Goal: Transaction & Acquisition: Subscribe to service/newsletter

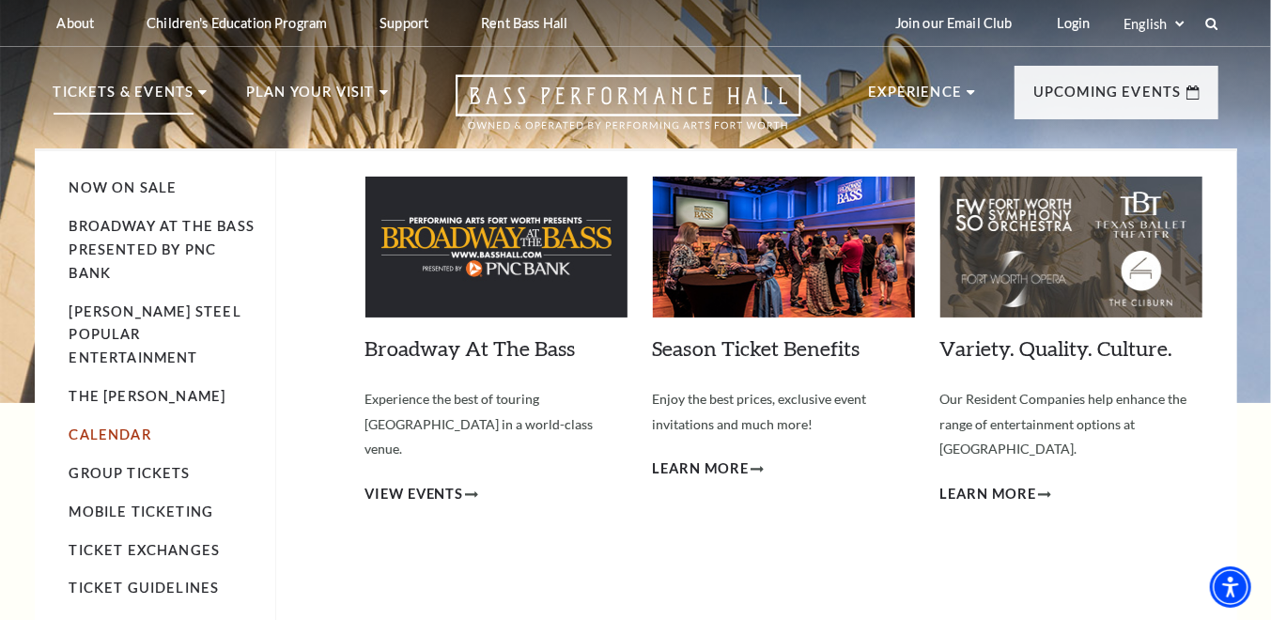
click at [126, 427] on link "Calendar" at bounding box center [111, 435] width 82 height 16
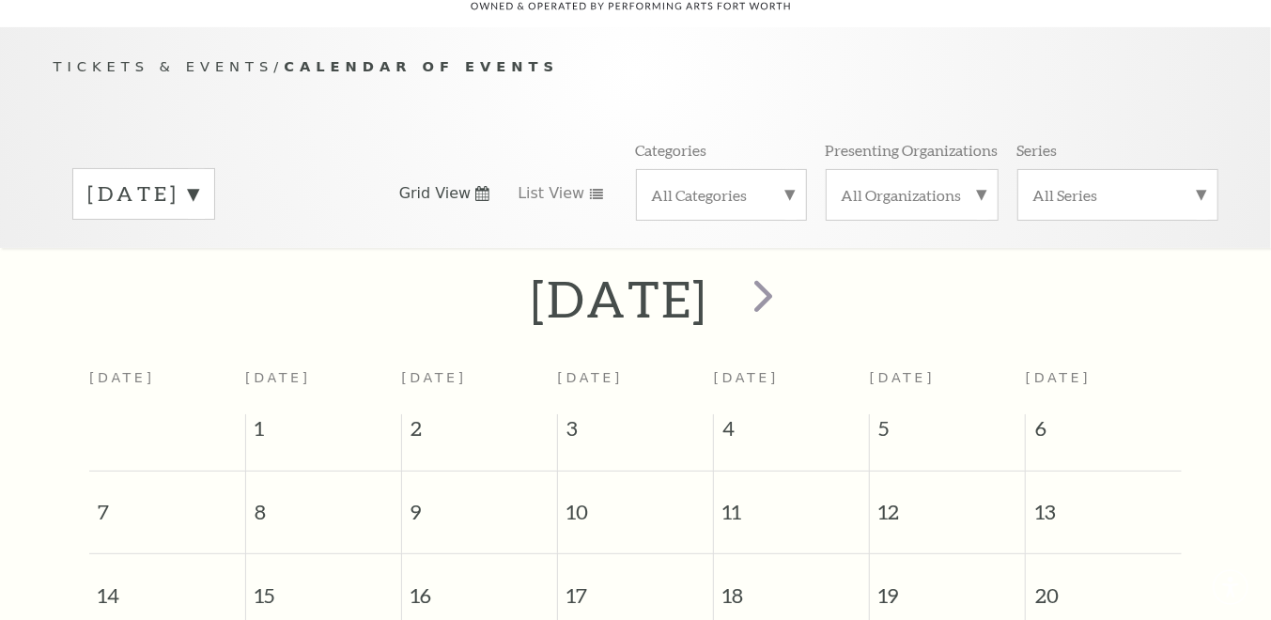
scroll to position [165, 0]
click at [790, 268] on span "next" at bounding box center [764, 293] width 54 height 54
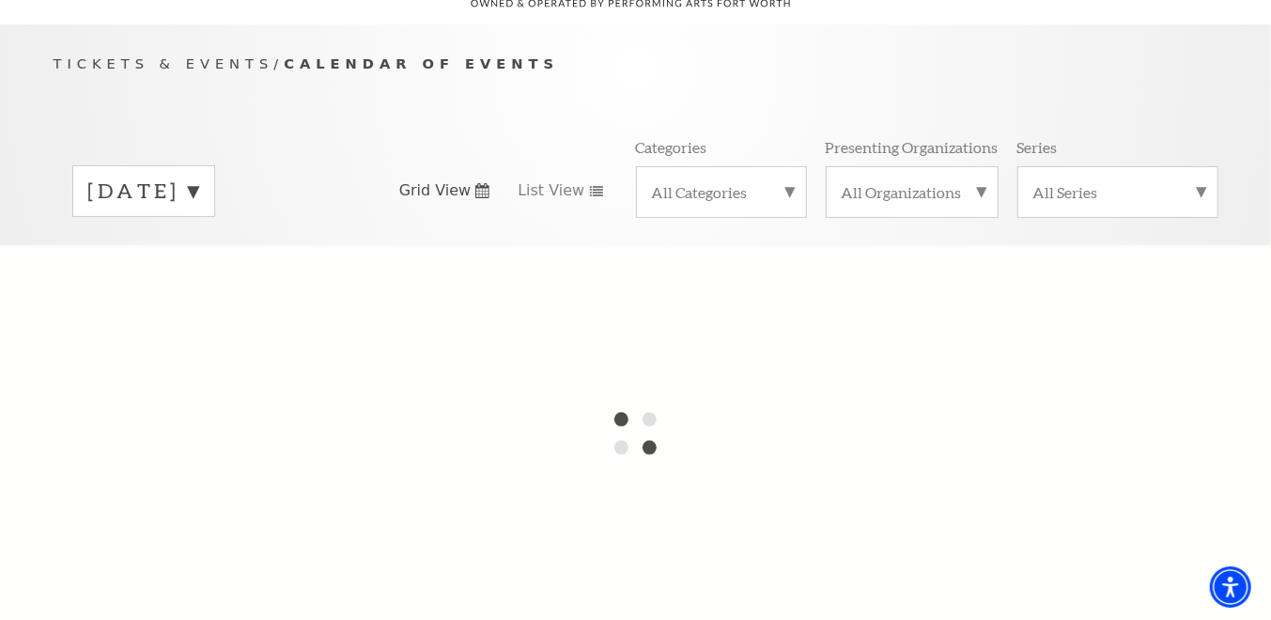
click at [876, 268] on div at bounding box center [635, 433] width 1271 height 376
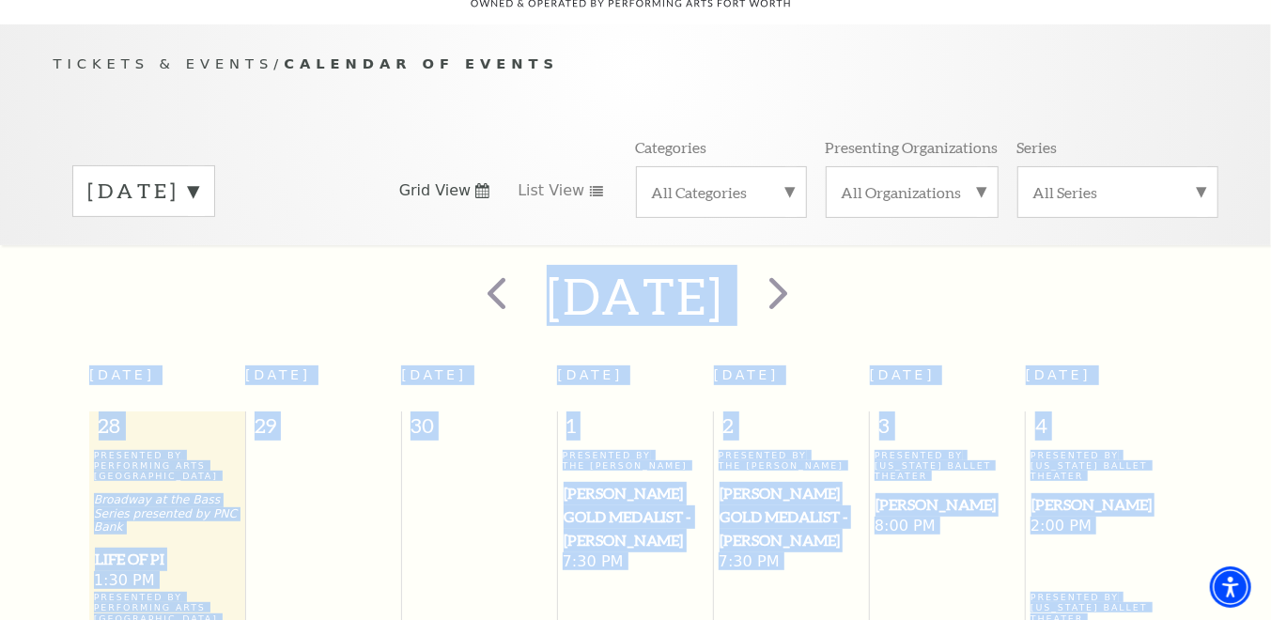
click at [199, 177] on label "October 2025" at bounding box center [143, 191] width 111 height 29
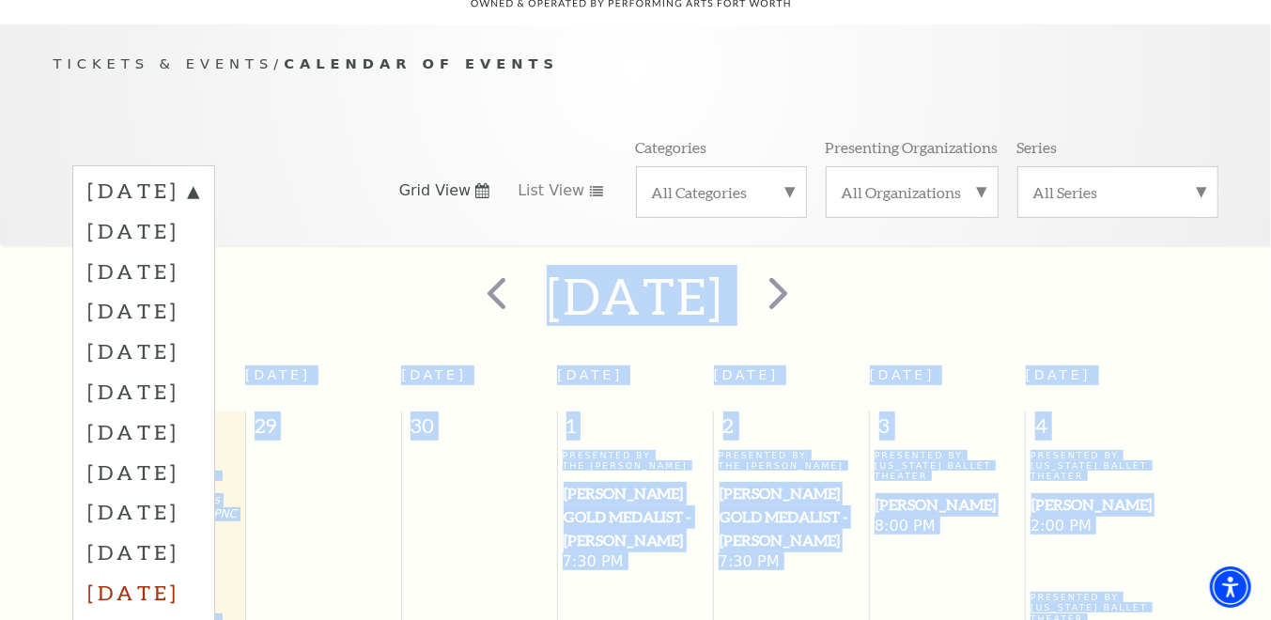
click at [136, 572] on label "July 2026" at bounding box center [143, 592] width 111 height 40
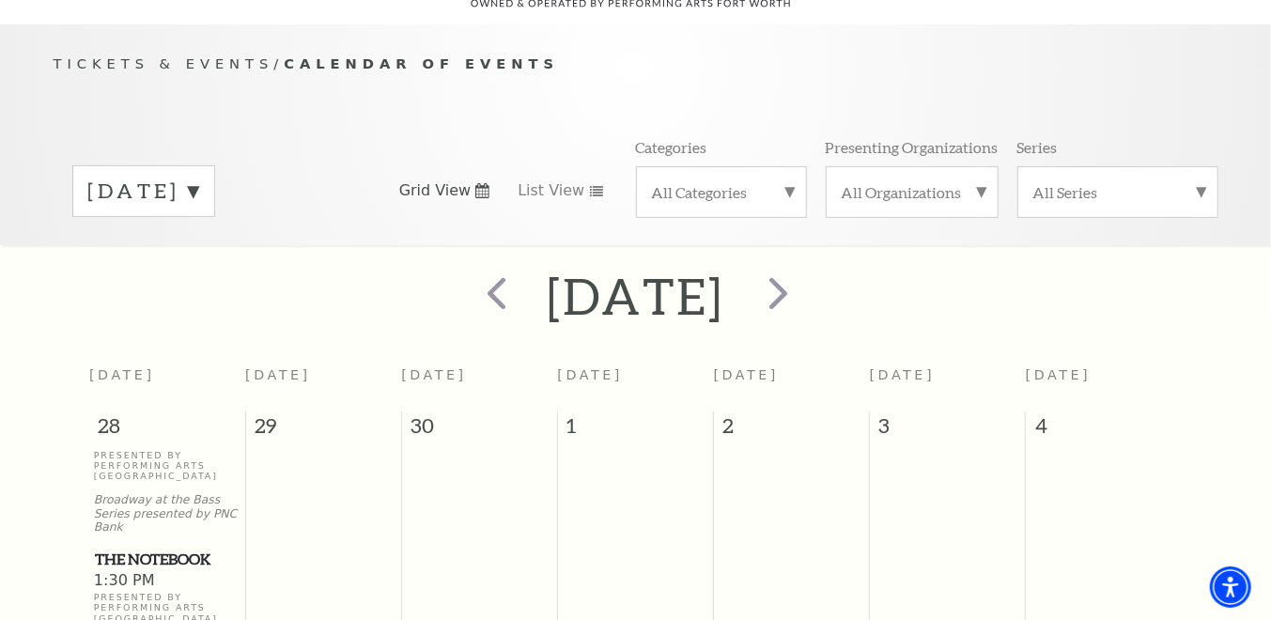
click at [29, 279] on div "July 2026" at bounding box center [635, 296] width 1271 height 67
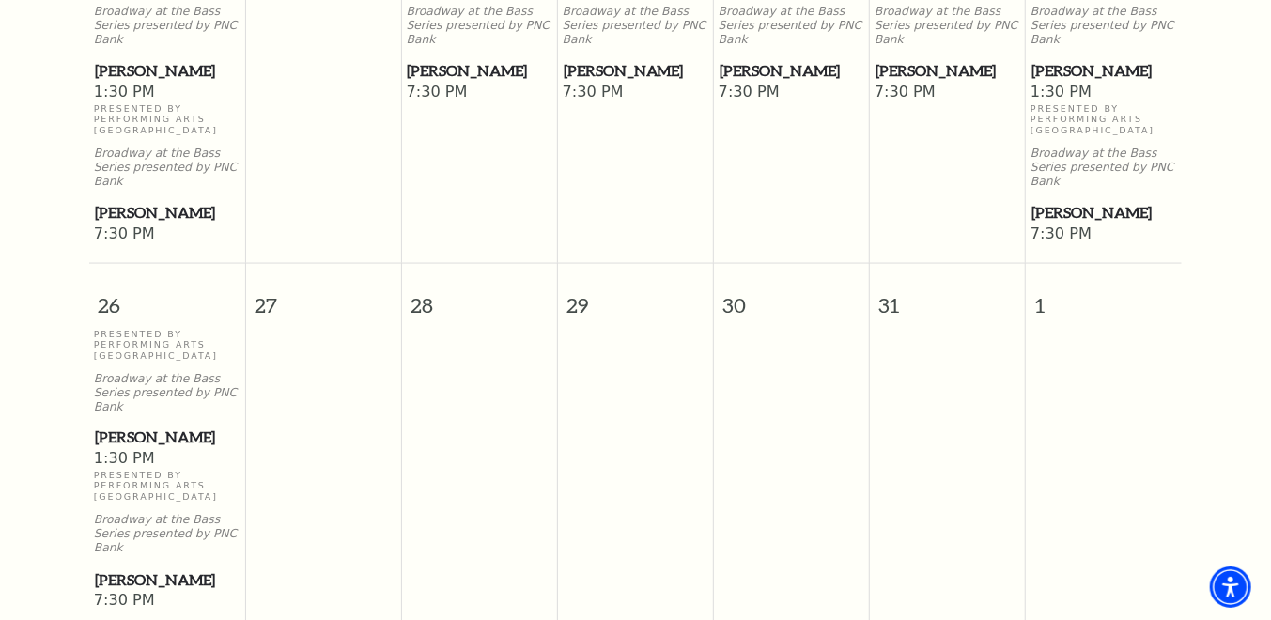
scroll to position [1461, 0]
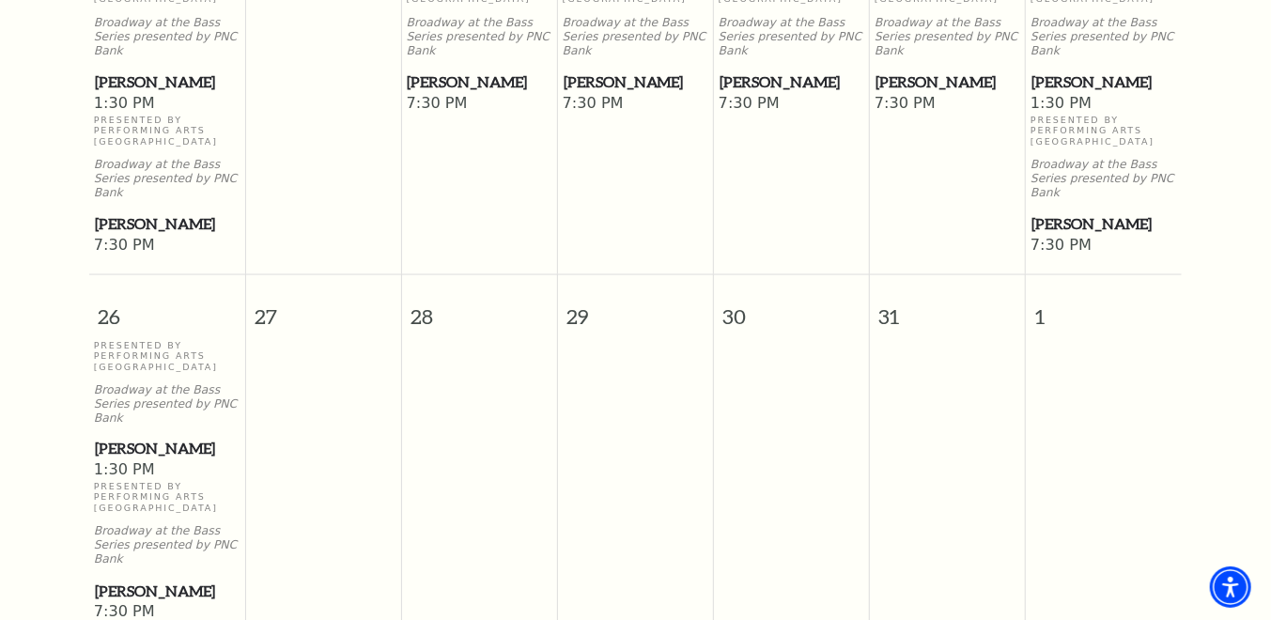
click at [132, 581] on span "[PERSON_NAME]" at bounding box center [167, 592] width 145 height 23
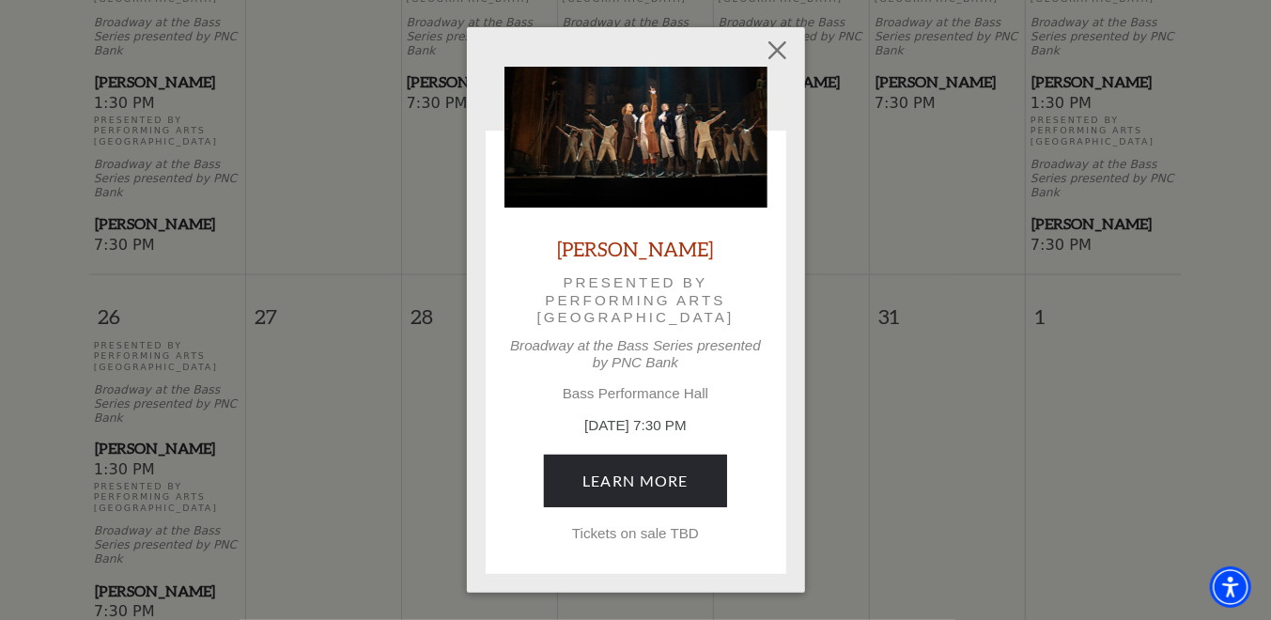
click at [135, 424] on div "Empty heading Hamilton Presented by Performing Arts Fort Worth Broadway at the …" at bounding box center [635, 310] width 1271 height 620
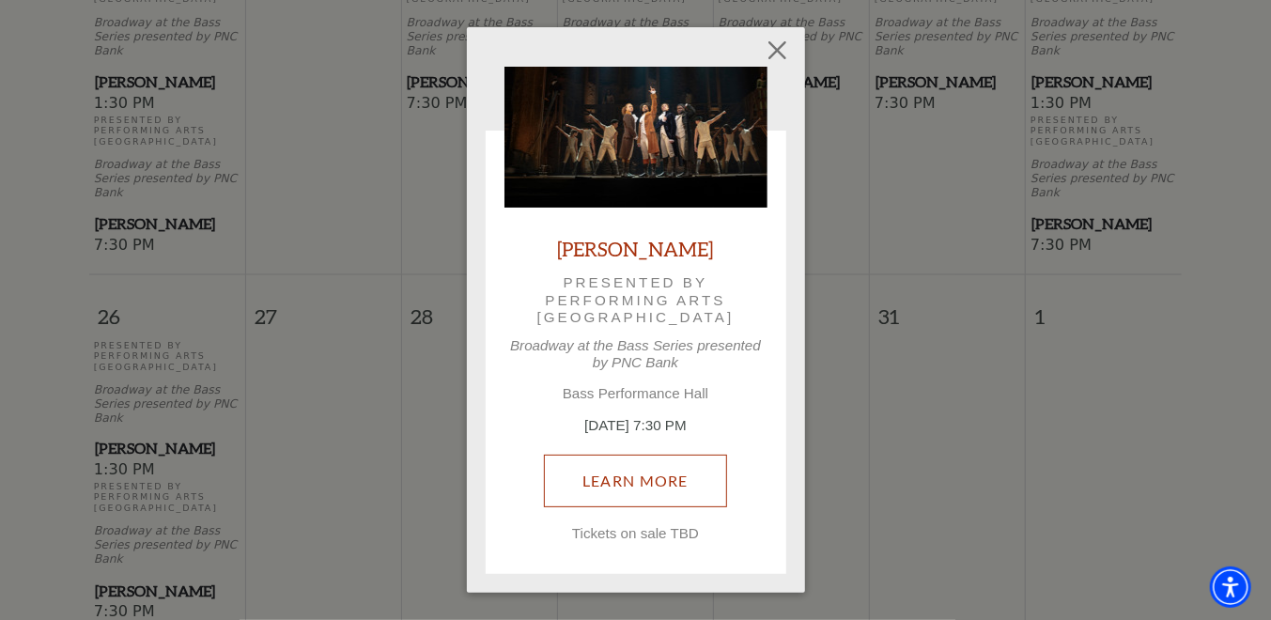
click at [628, 482] on link "Learn More" at bounding box center [635, 481] width 183 height 53
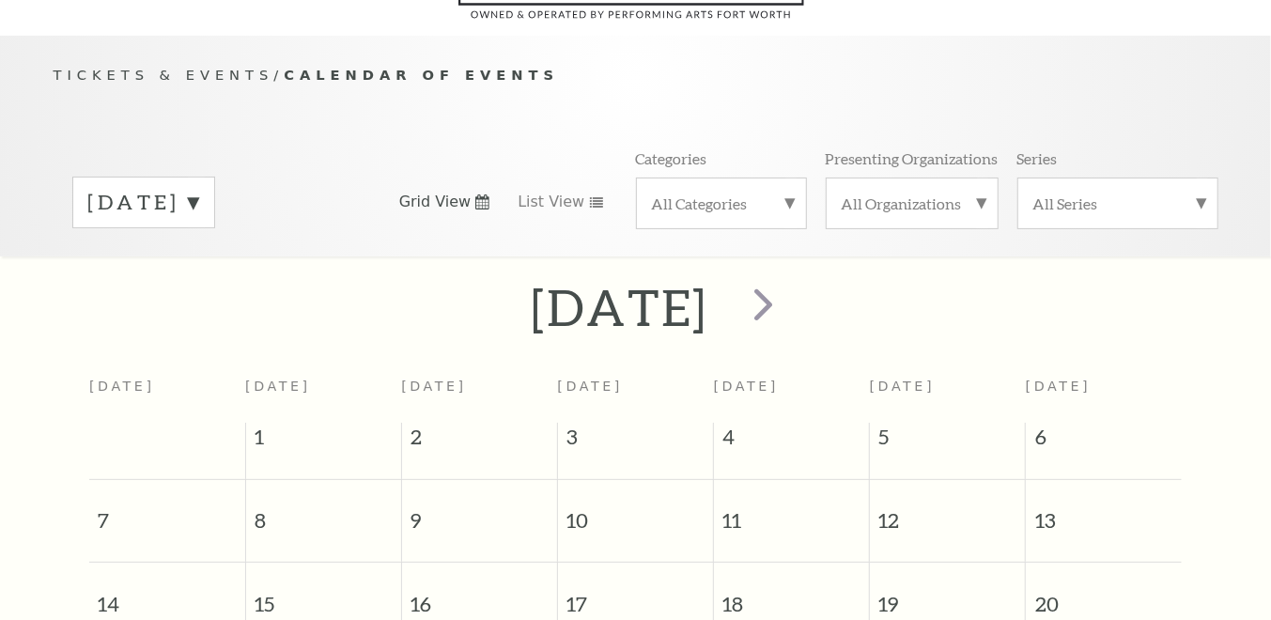
scroll to position [165, 0]
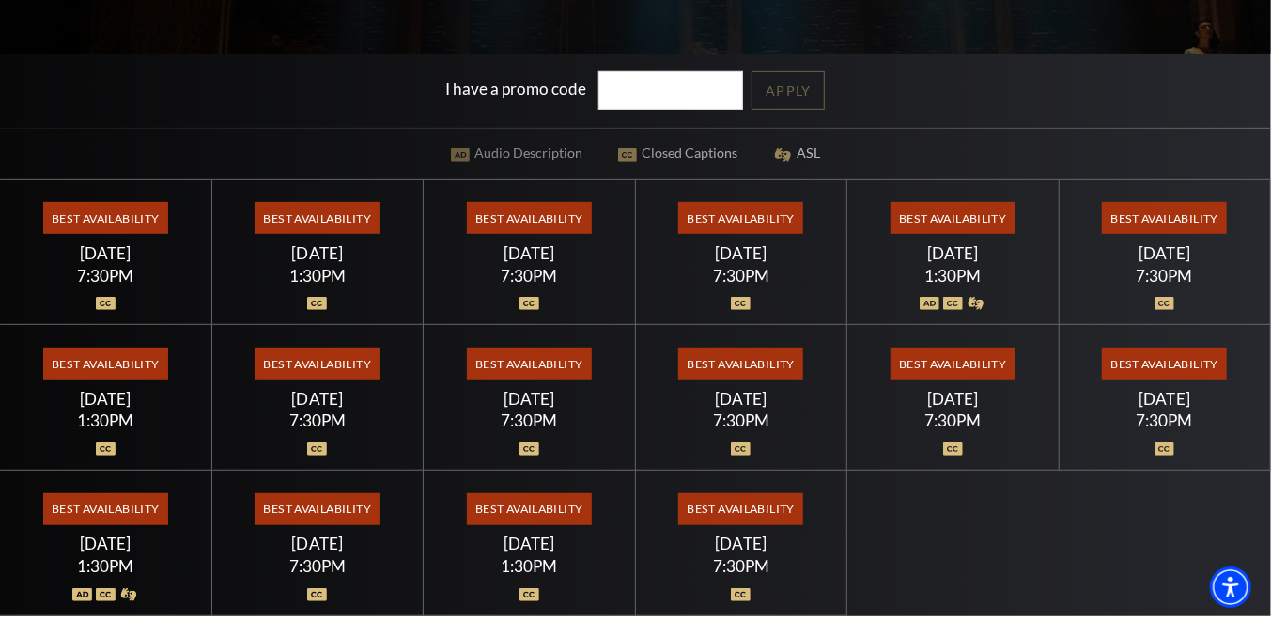
scroll to position [450, 0]
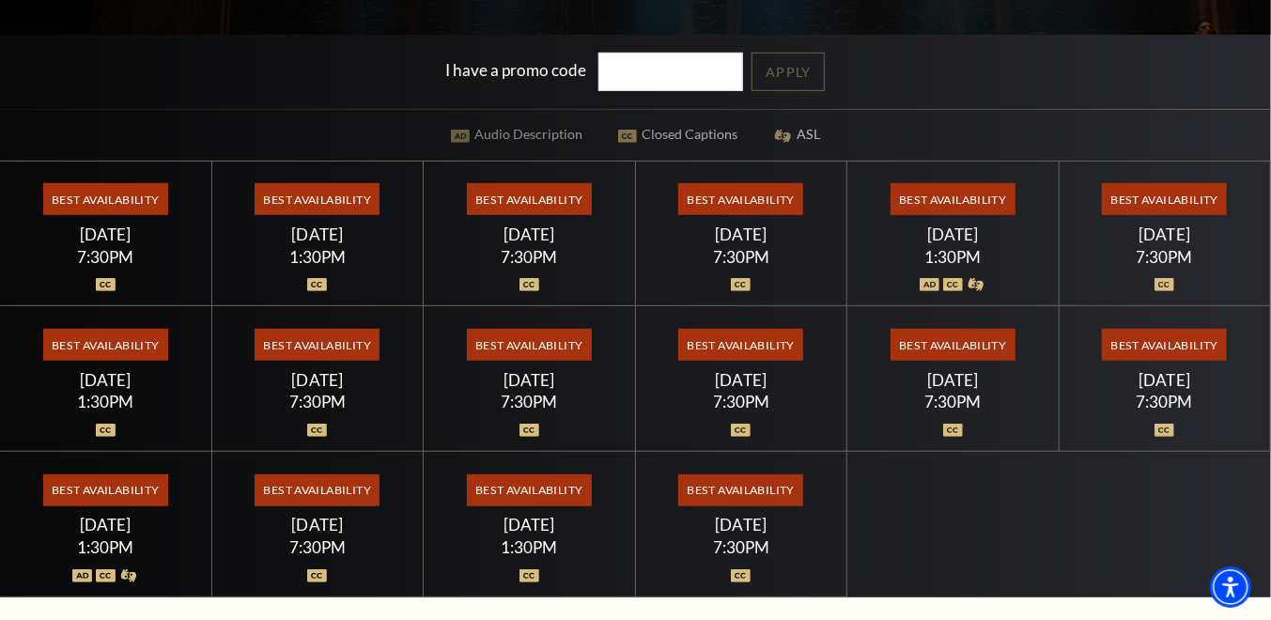
click at [81, 205] on span "Best Availability" at bounding box center [105, 199] width 125 height 32
click at [106, 202] on span "Best Availability" at bounding box center [105, 199] width 125 height 32
click at [116, 230] on div "Wednesday July 15" at bounding box center [106, 235] width 166 height 20
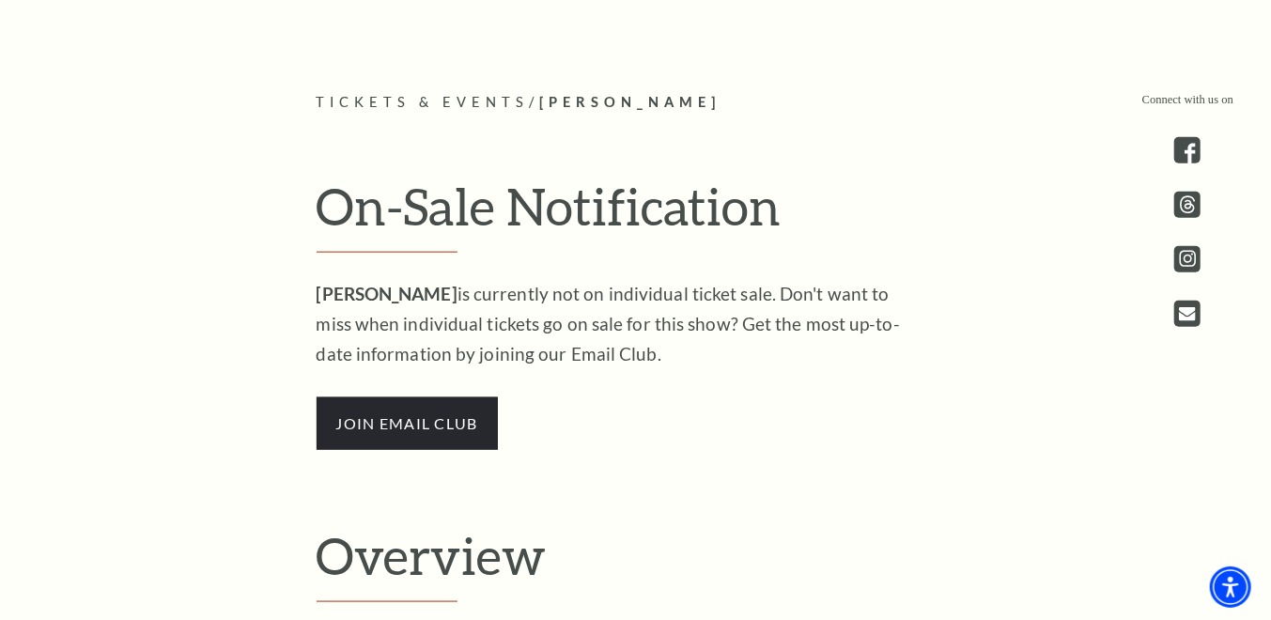
scroll to position [1050, 0]
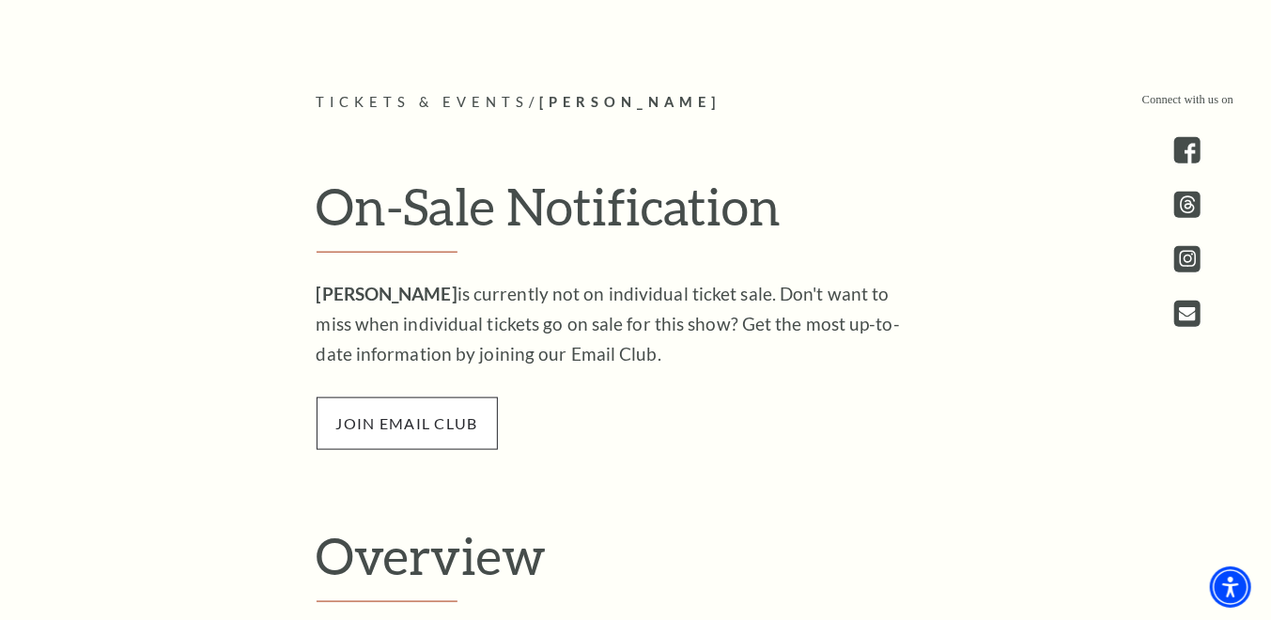
click at [420, 427] on span "join email club" at bounding box center [407, 423] width 181 height 53
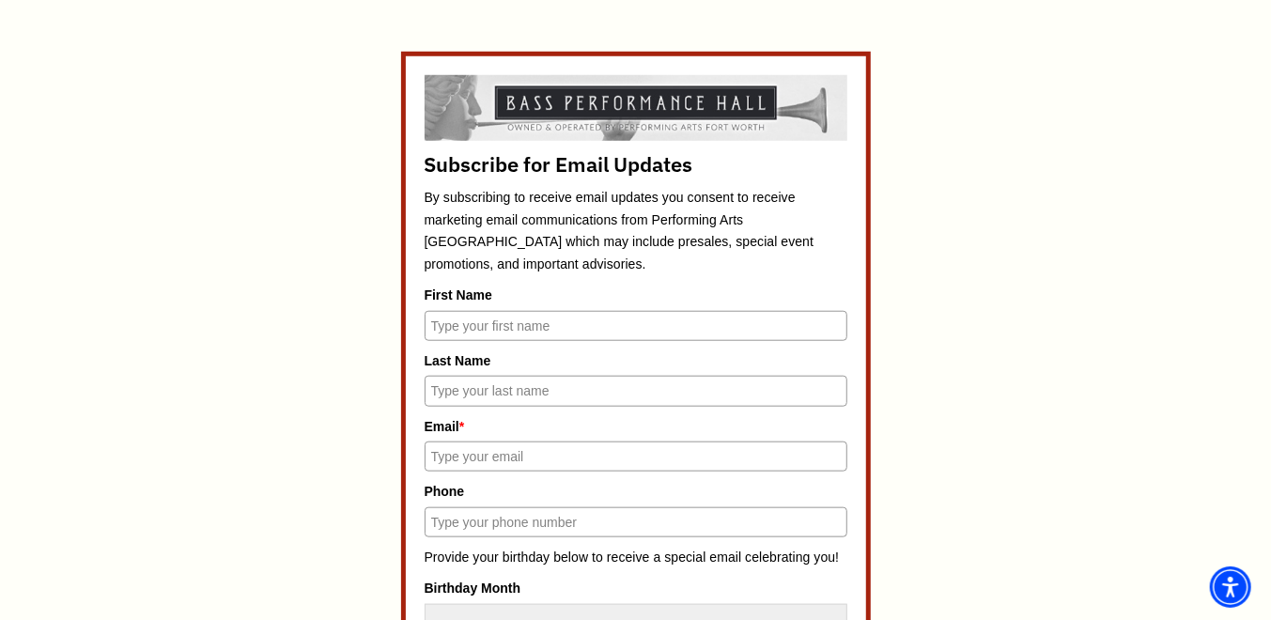
scroll to position [720, 0]
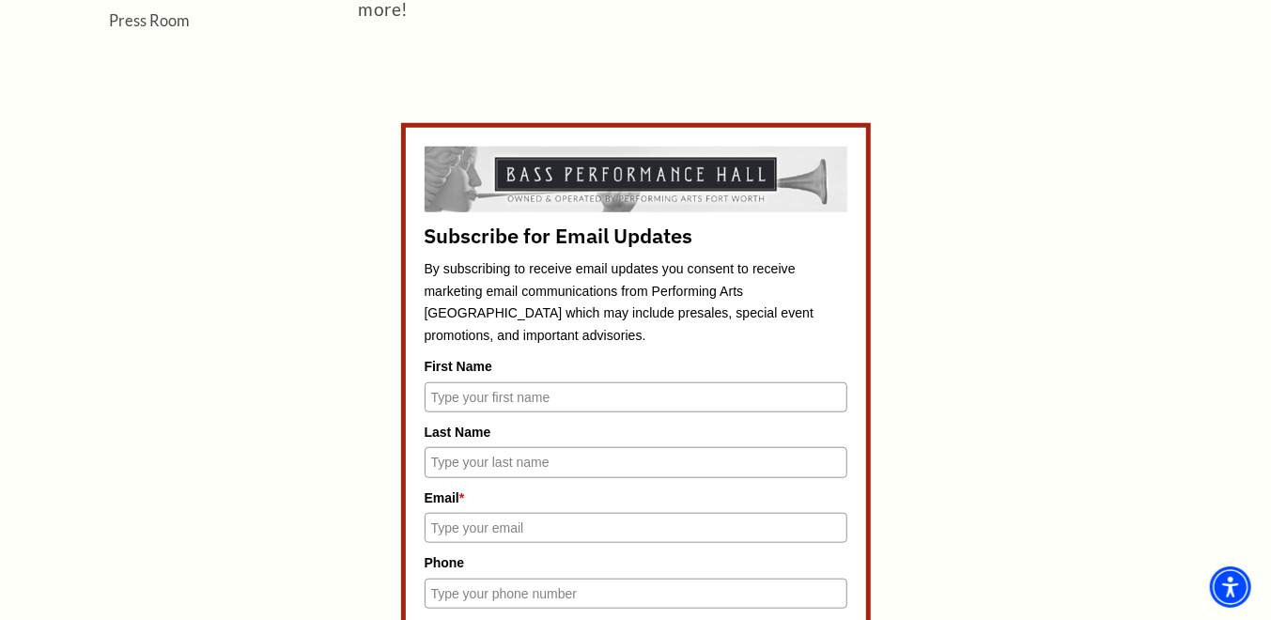
click at [636, 387] on input "First Name" at bounding box center [636, 397] width 423 height 30
type input "[PERSON_NAME]"
click at [444, 458] on input "A [PERSON_NAME]" at bounding box center [636, 462] width 423 height 30
type input "[PERSON_NAME]"
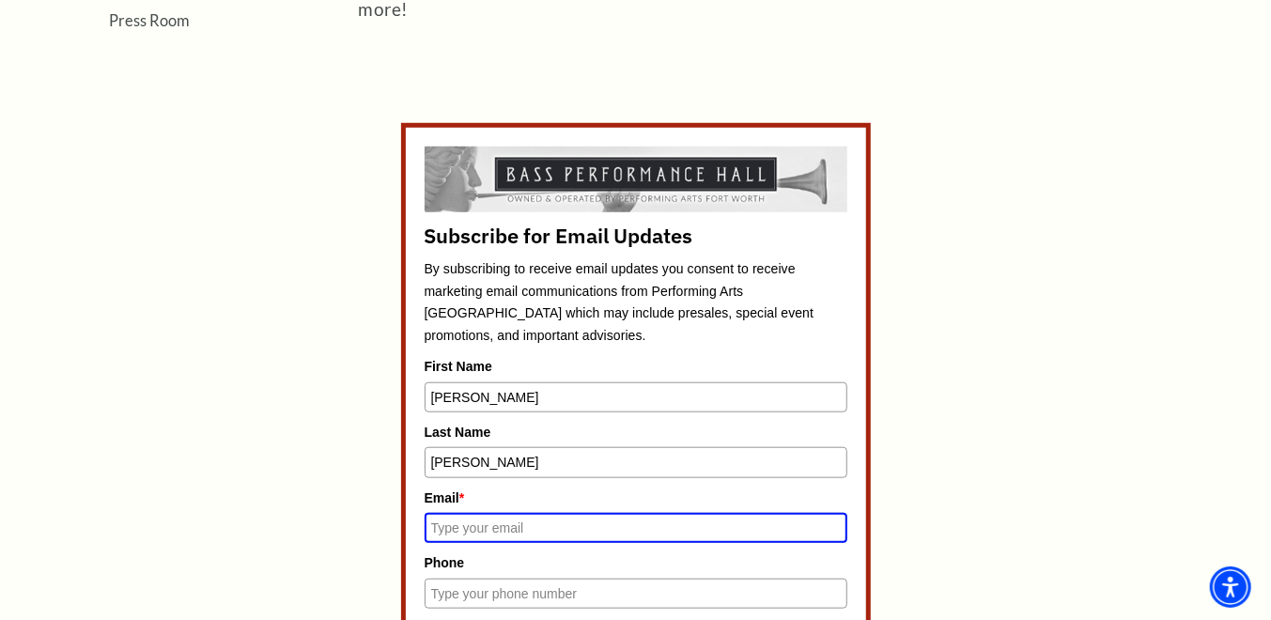
click at [473, 524] on input "Email *" at bounding box center [636, 528] width 423 height 30
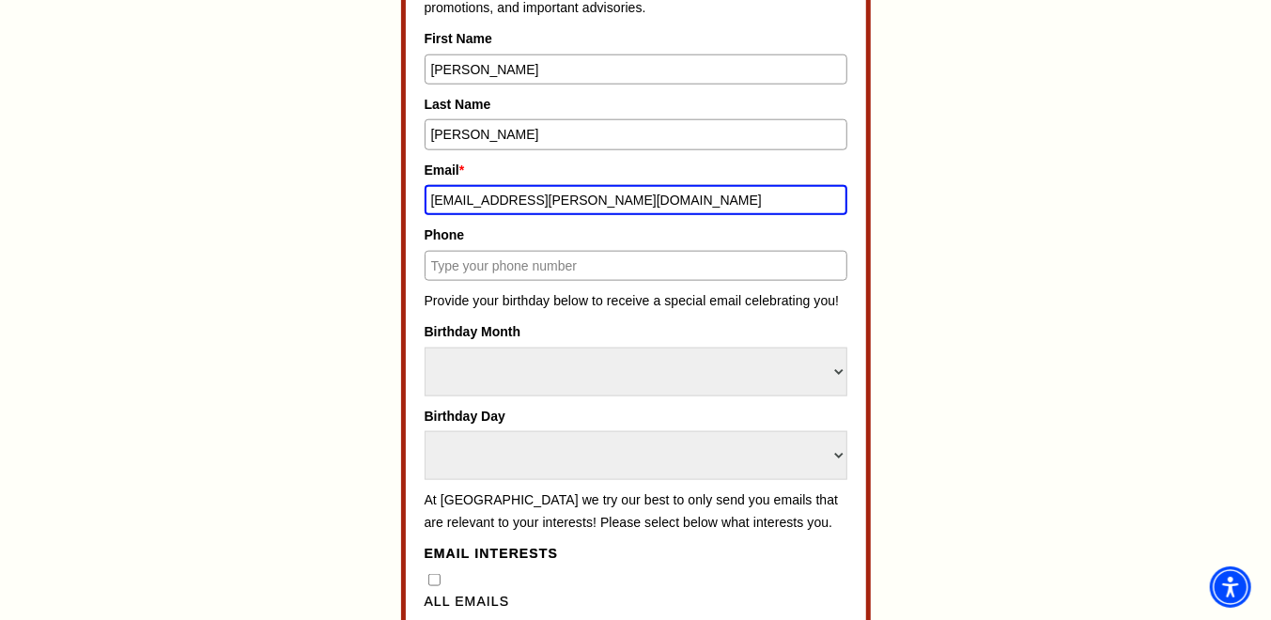
scroll to position [1106, 0]
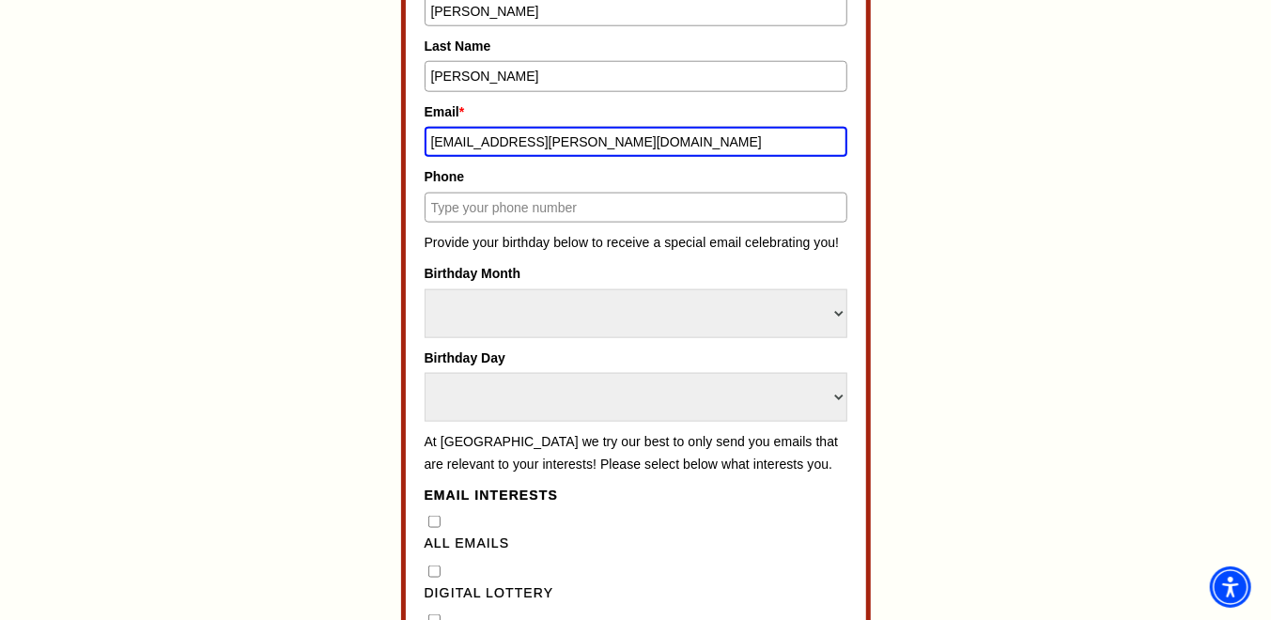
type input "yabc1225@gail.com"
click at [575, 195] on input "Phone" at bounding box center [636, 208] width 423 height 30
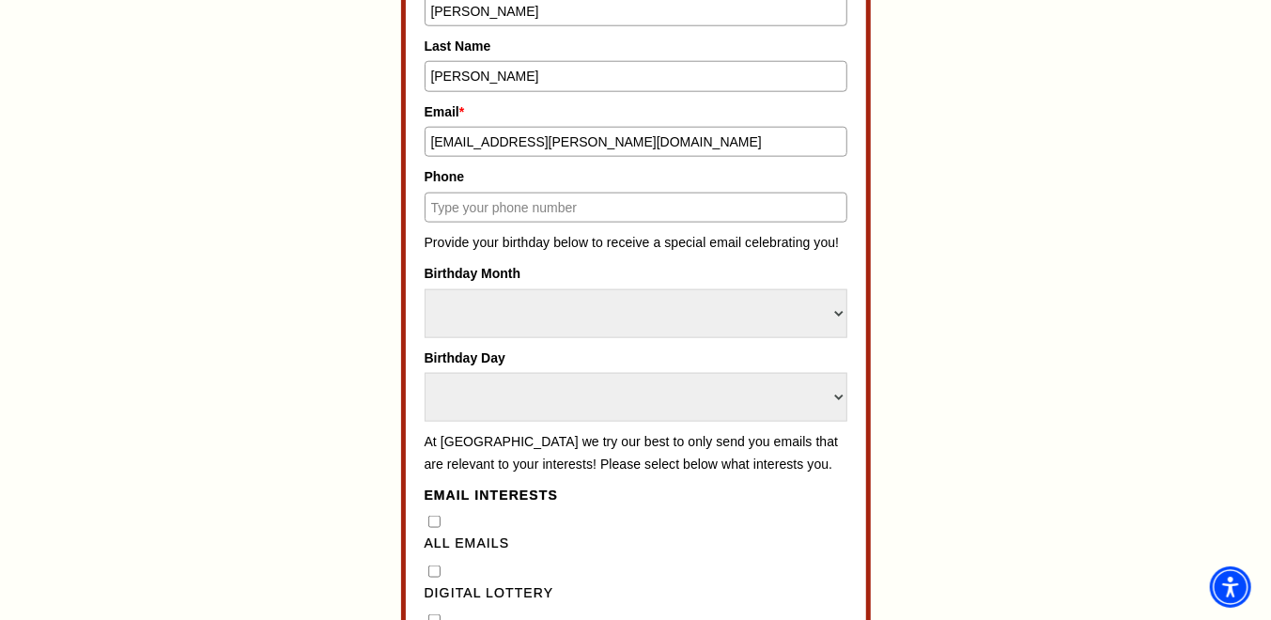
type input "7089706738"
click at [839, 307] on select "Select Month January February March April May June July August September Octobe…" at bounding box center [636, 313] width 423 height 49
select select "December"
click at [425, 289] on select "Select Month January February March April May June July August September Octobe…" at bounding box center [636, 313] width 423 height 49
click at [833, 389] on select "Select Day 1 2 3 4 5 6 7 8 9 10 11 12 13 14 15 16 17 18 19 20 21 22 23 24" at bounding box center [636, 397] width 423 height 49
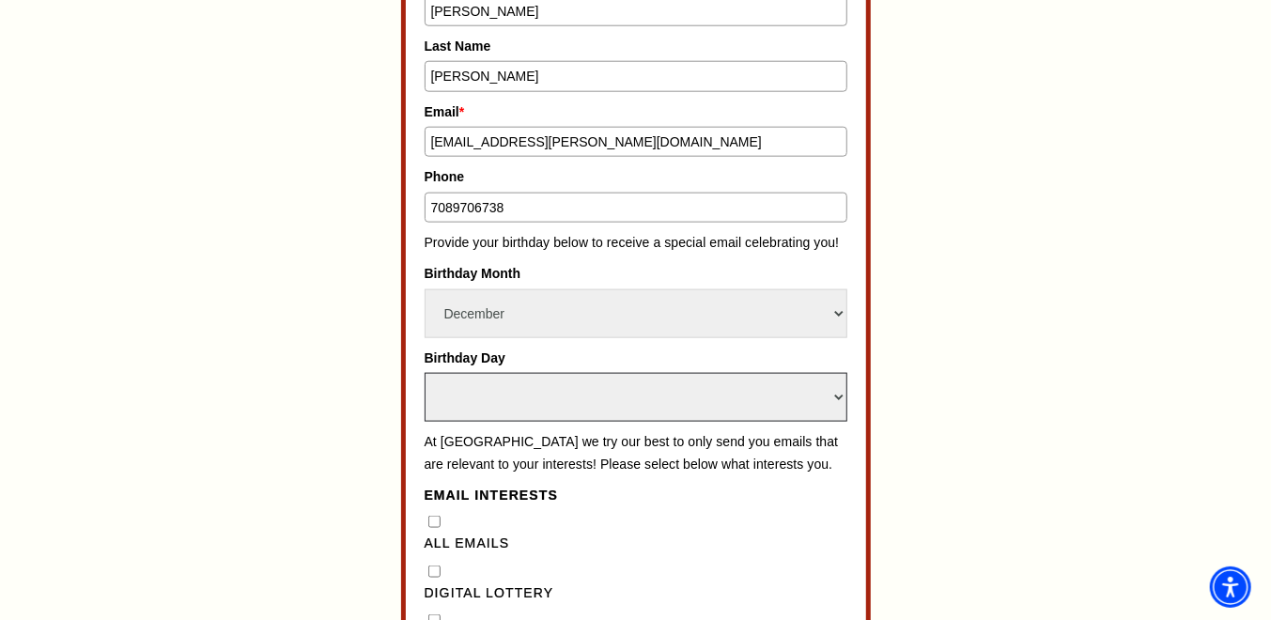
select select "25"
click at [425, 373] on select "Select Day 1 2 3 4 5 6 7 8 9 10 11 12 13 14 15 16 17 18 19 20 21 22 23 24" at bounding box center [636, 397] width 423 height 49
click at [431, 528] on Emails"] "All Emails" at bounding box center [434, 522] width 12 height 12
checkbox Emails"] "true"
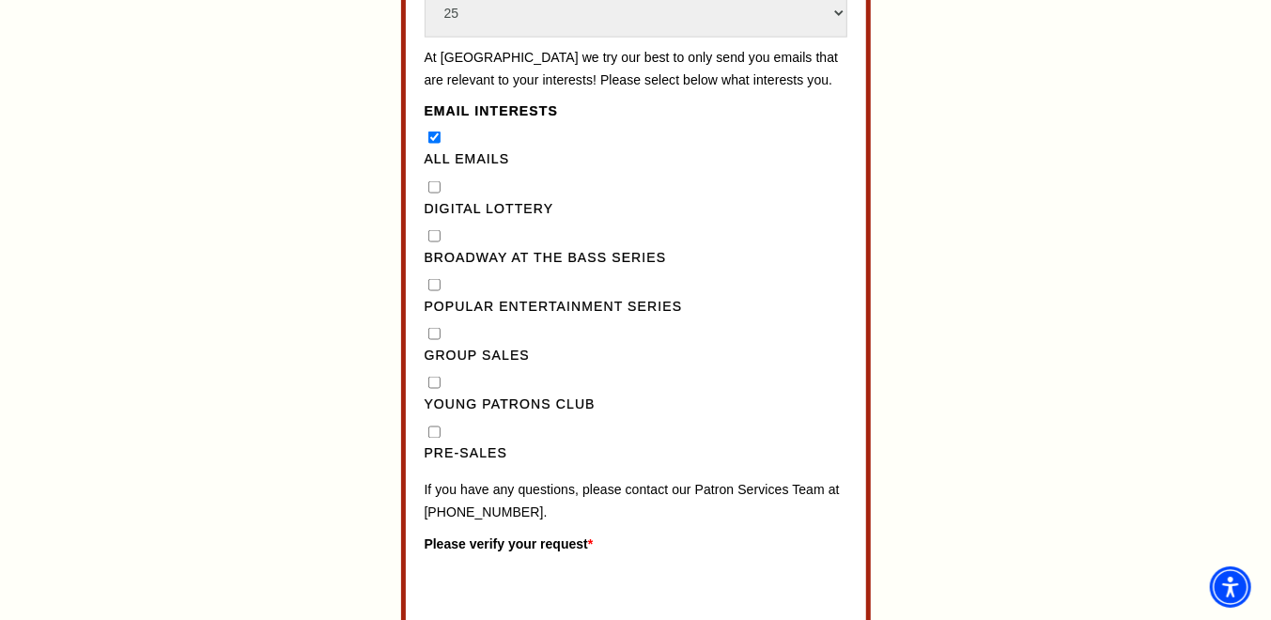
scroll to position [1508, 0]
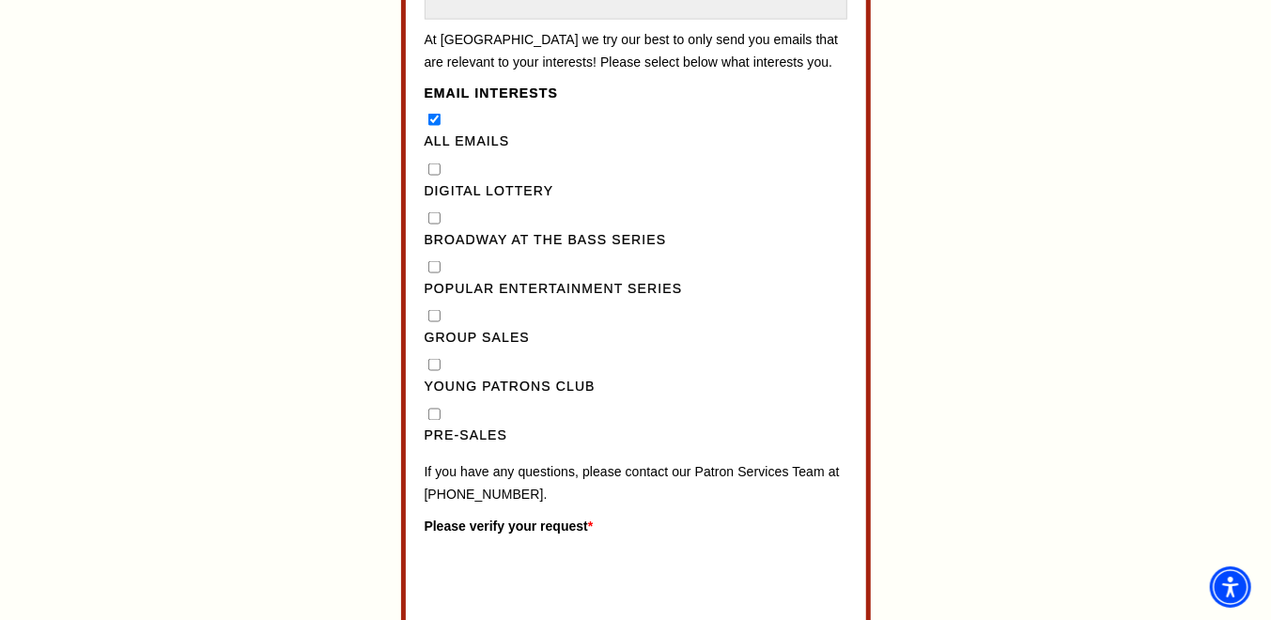
click at [434, 273] on Series"] "Popular Entertainment Series" at bounding box center [434, 267] width 12 height 12
checkbox Series"] "true"
click at [430, 322] on Sales"] "Group Sales" at bounding box center [434, 316] width 12 height 12
checkbox Sales"] "true"
click at [434, 421] on input "Pre-Sales" at bounding box center [434, 415] width 12 height 12
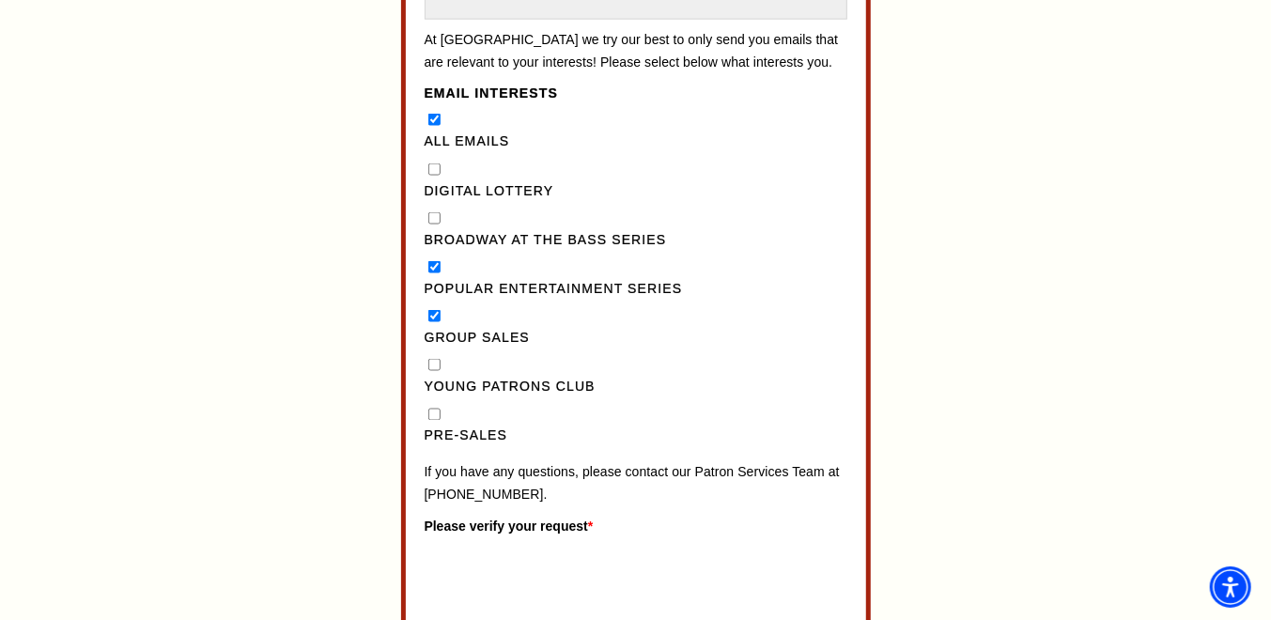
checkbox input "true"
click at [436, 126] on Emails"] "All Emails" at bounding box center [434, 120] width 12 height 12
checkbox Emails"] "false"
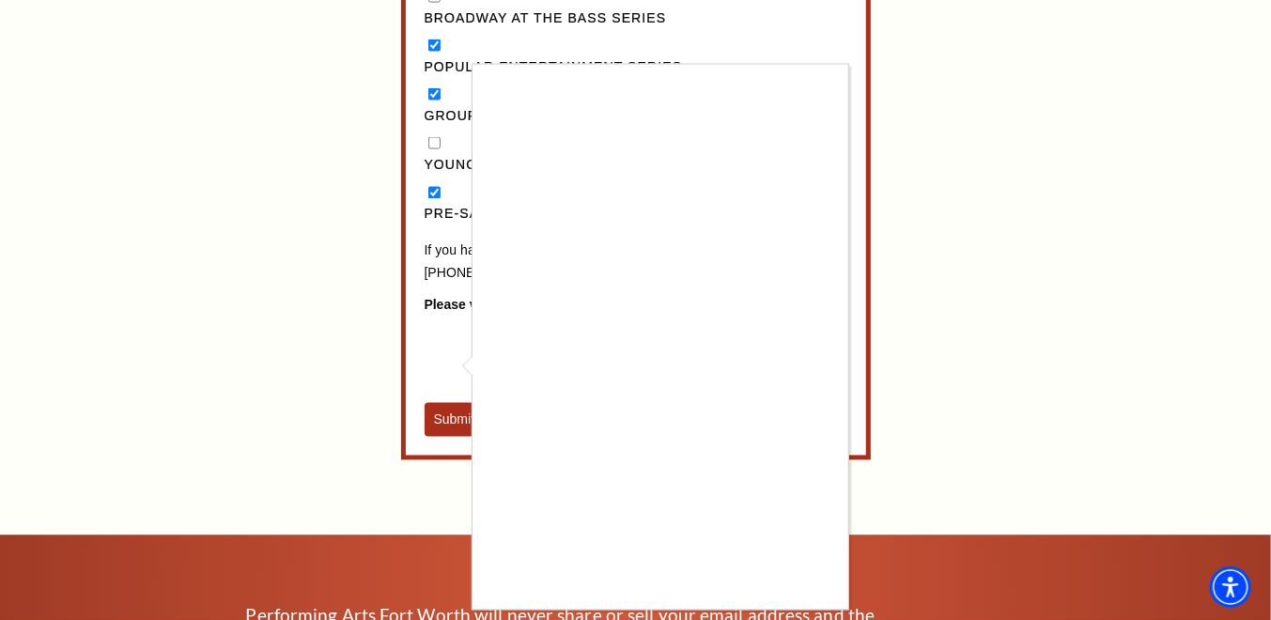
scroll to position [1728, 0]
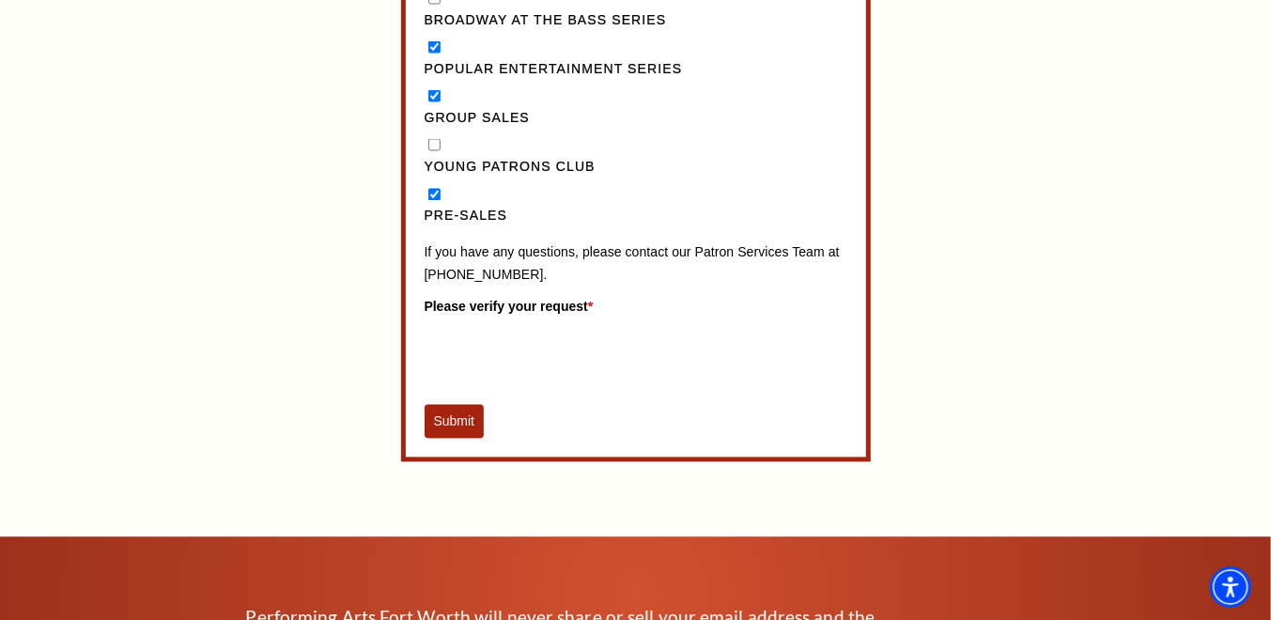
click at [455, 436] on button "Submit" at bounding box center [455, 422] width 60 height 34
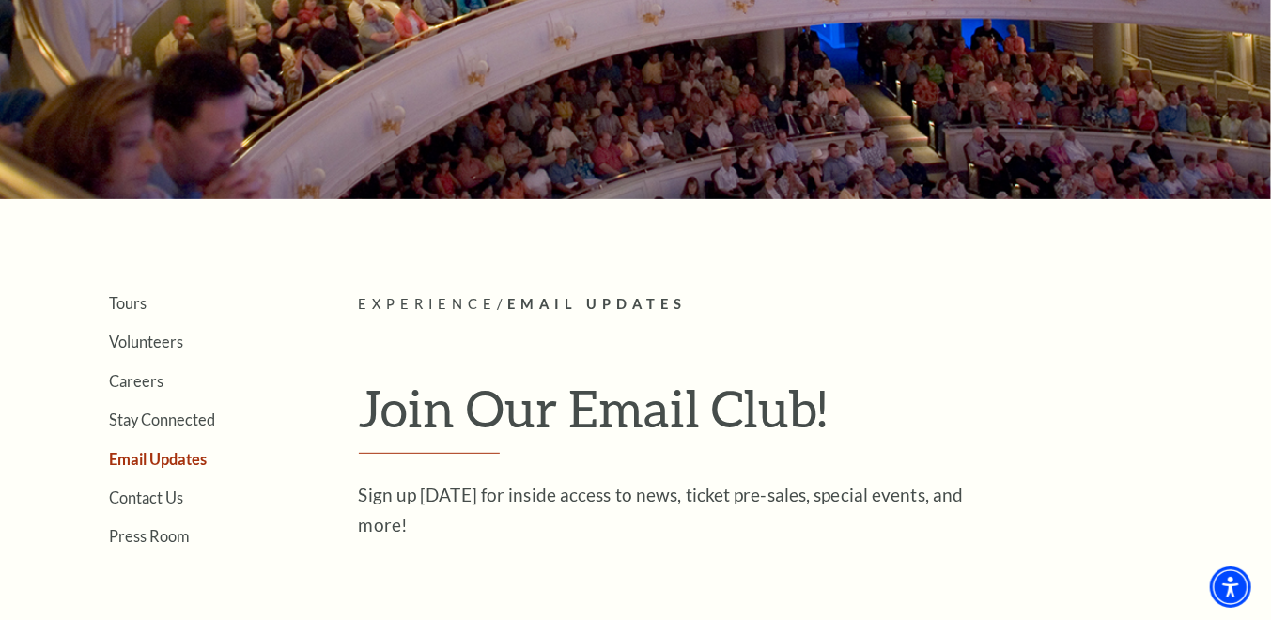
scroll to position [196, 0]
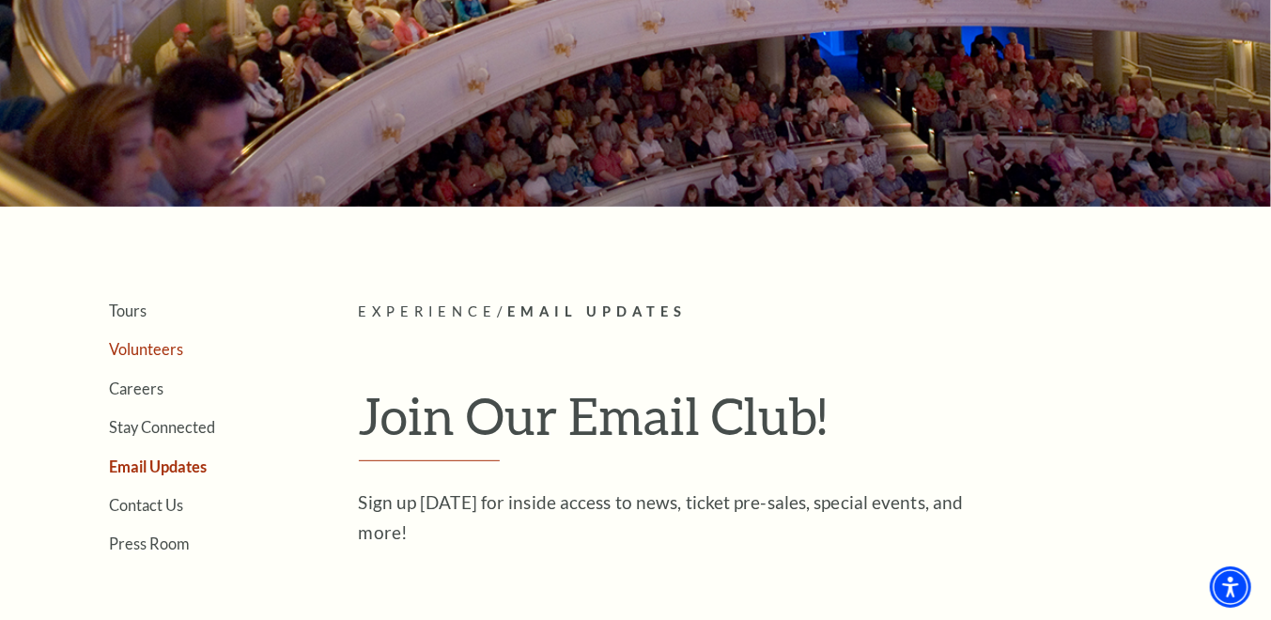
click at [132, 348] on link "Volunteers" at bounding box center [147, 349] width 74 height 18
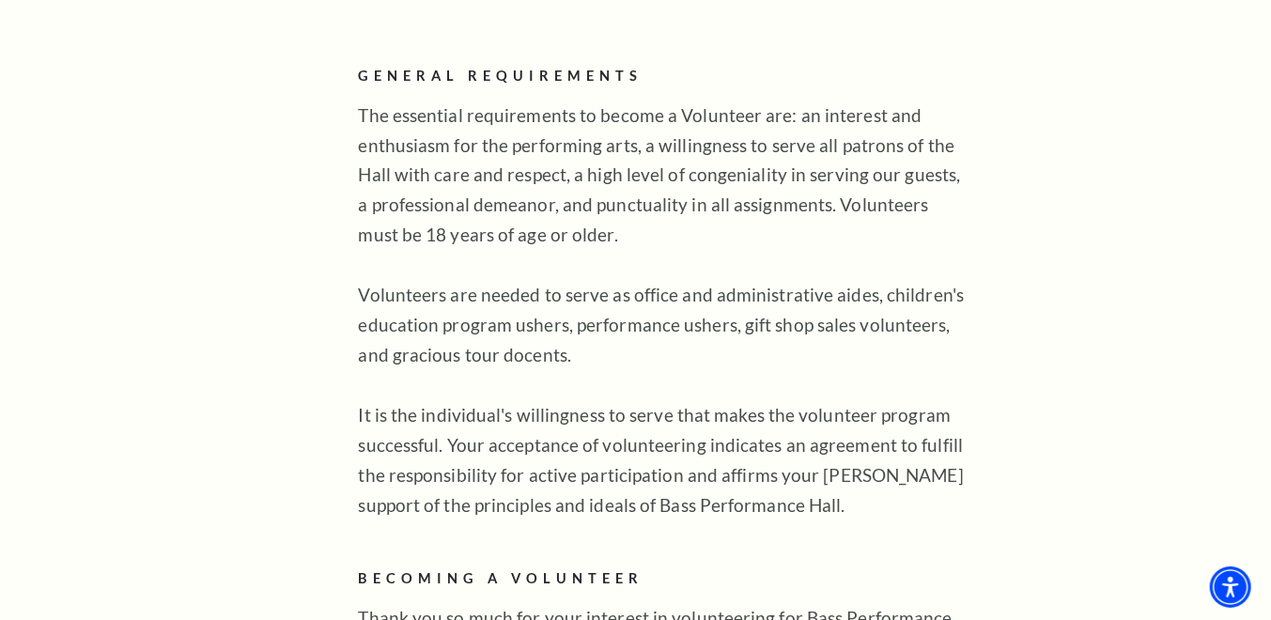
scroll to position [1082, 0]
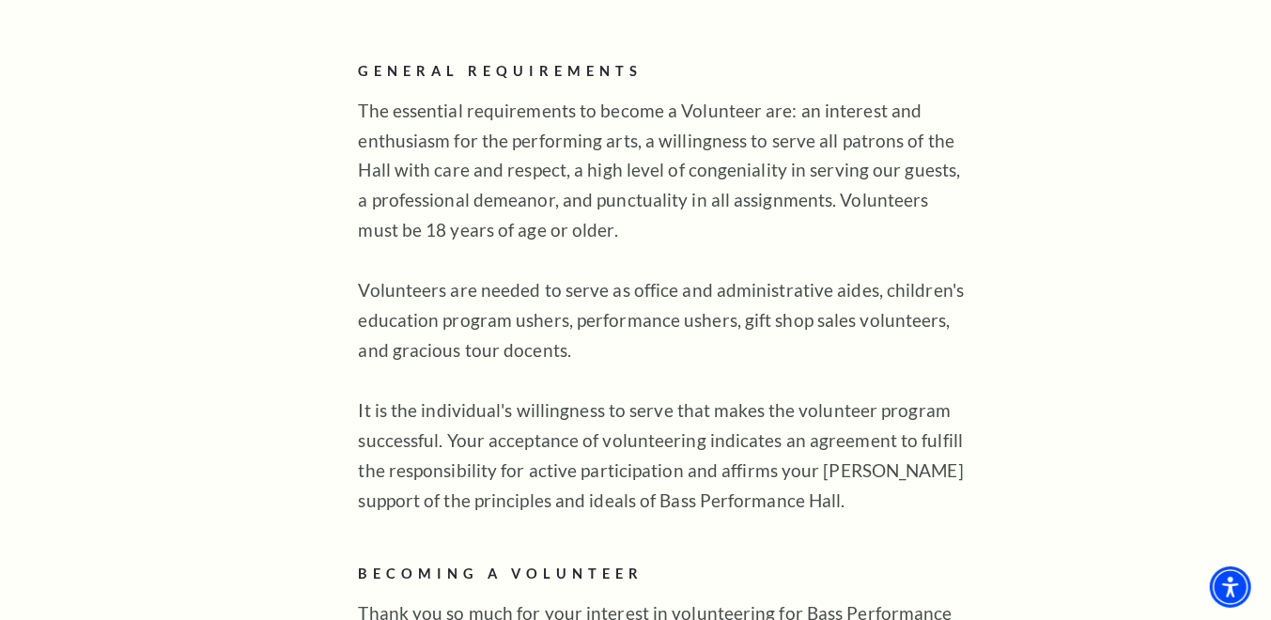
click at [502, 319] on p "The essential requirements to become a Volunteer are: an interest and enthusias…" at bounding box center [664, 306] width 611 height 421
drag, startPoint x: 500, startPoint y: 319, endPoint x: 556, endPoint y: 308, distance: 57.3
click at [556, 308] on p "The essential requirements to become a Volunteer are: an interest and enthusias…" at bounding box center [664, 306] width 611 height 421
click at [573, 339] on p "The essential requirements to become a Volunteer are: an interest and enthusias…" at bounding box center [664, 306] width 611 height 421
drag, startPoint x: 501, startPoint y: 321, endPoint x: 561, endPoint y: 323, distance: 60.2
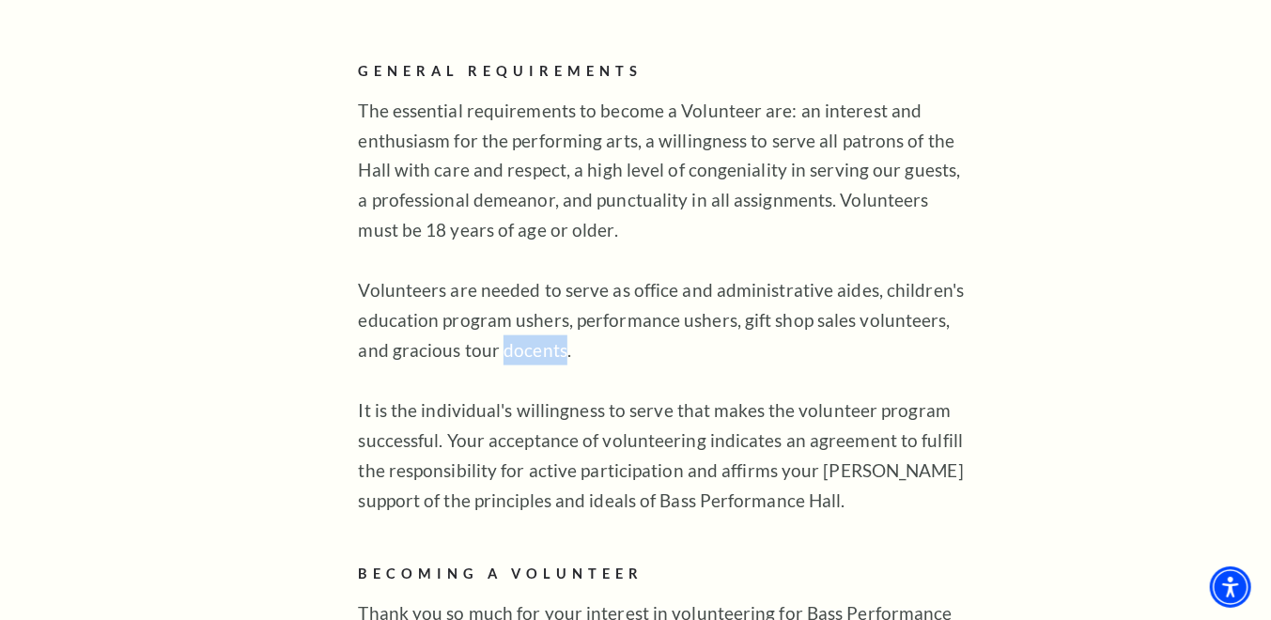
click at [561, 323] on p "The essential requirements to become a Volunteer are: an interest and enthusias…" at bounding box center [664, 306] width 611 height 421
copy p "docents"
click at [706, 307] on p "The essential requirements to become a Volunteer are: an interest and enthusias…" at bounding box center [664, 306] width 611 height 421
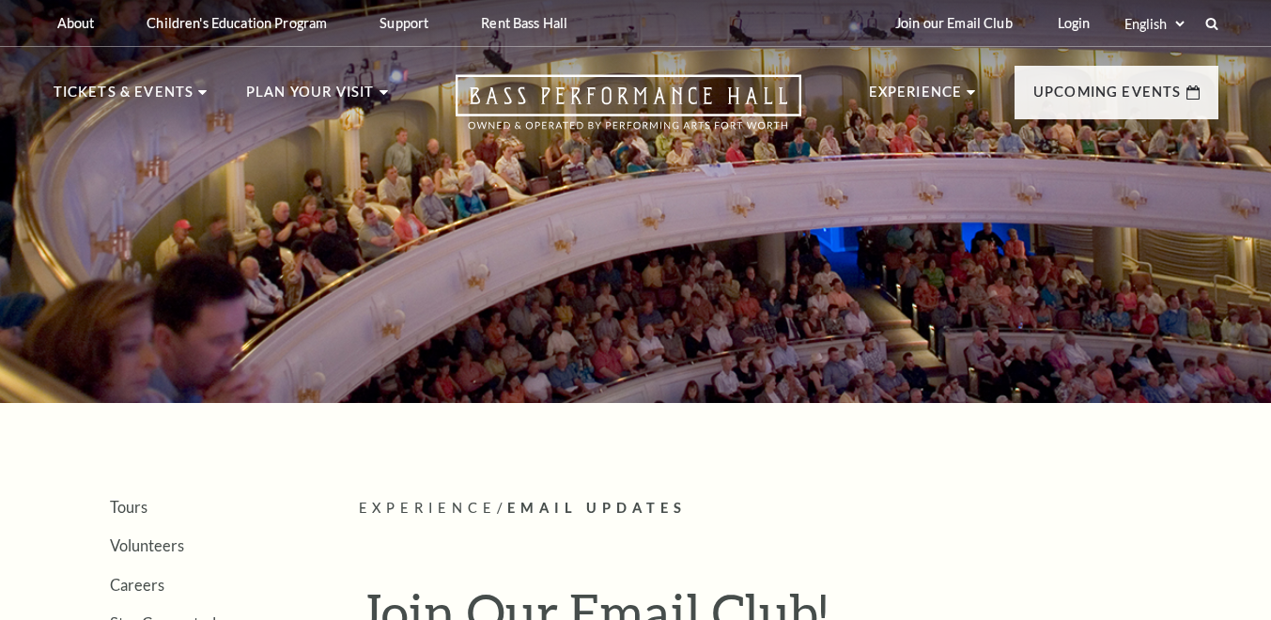
select select "December"
select select "25"
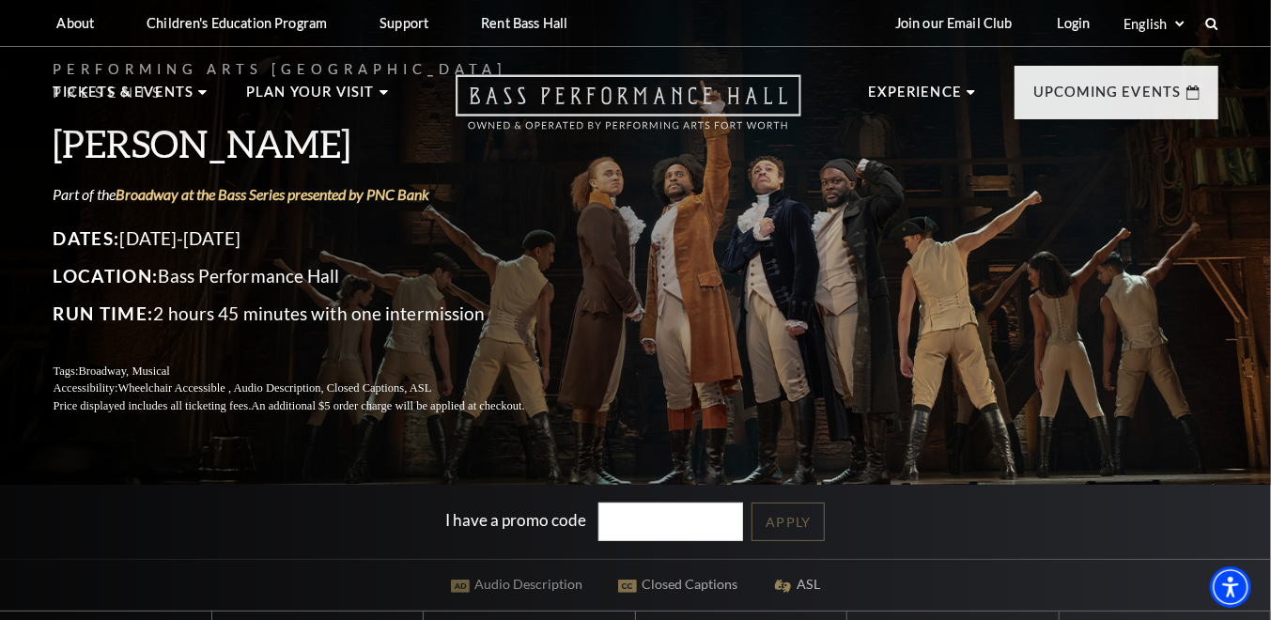
click at [636, 100] on icon "Open this option" at bounding box center [629, 101] width 346 height 55
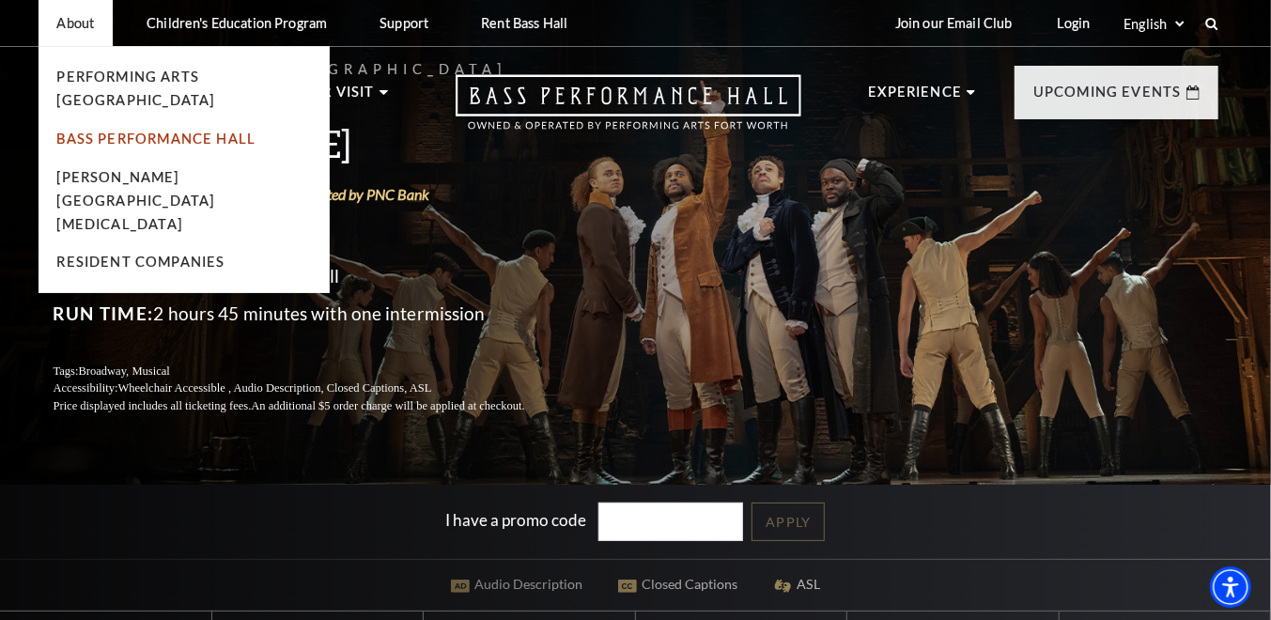
click at [96, 131] on link "Bass Performance Hall" at bounding box center [156, 139] width 199 height 16
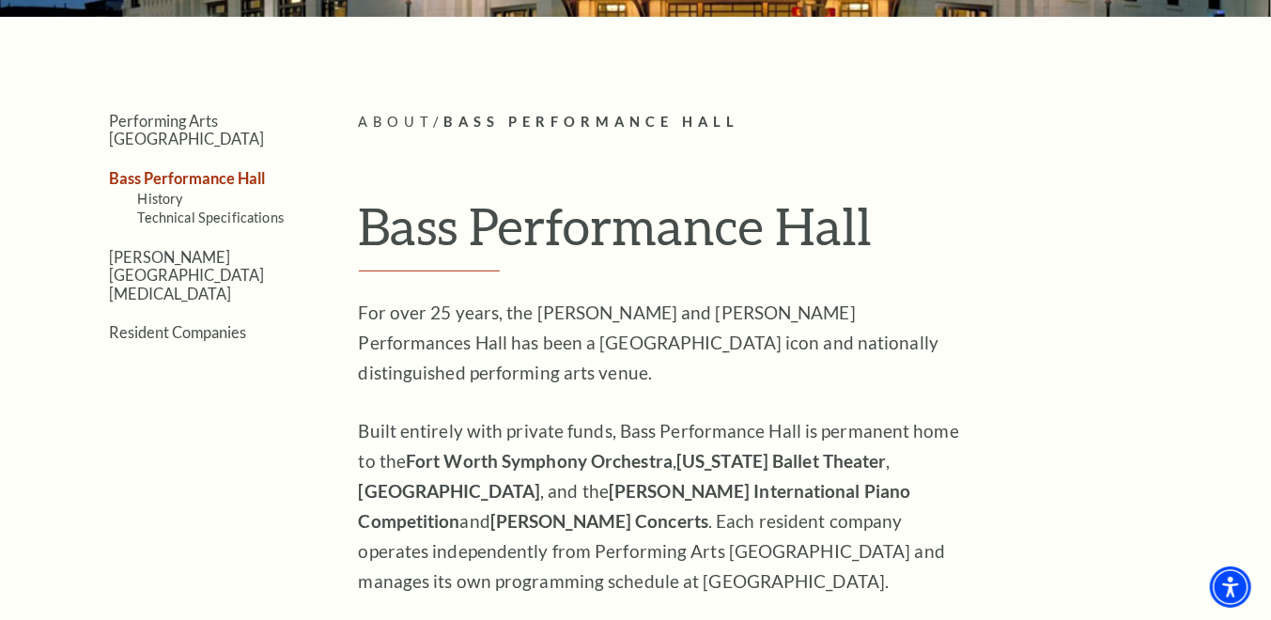
scroll to position [374, 0]
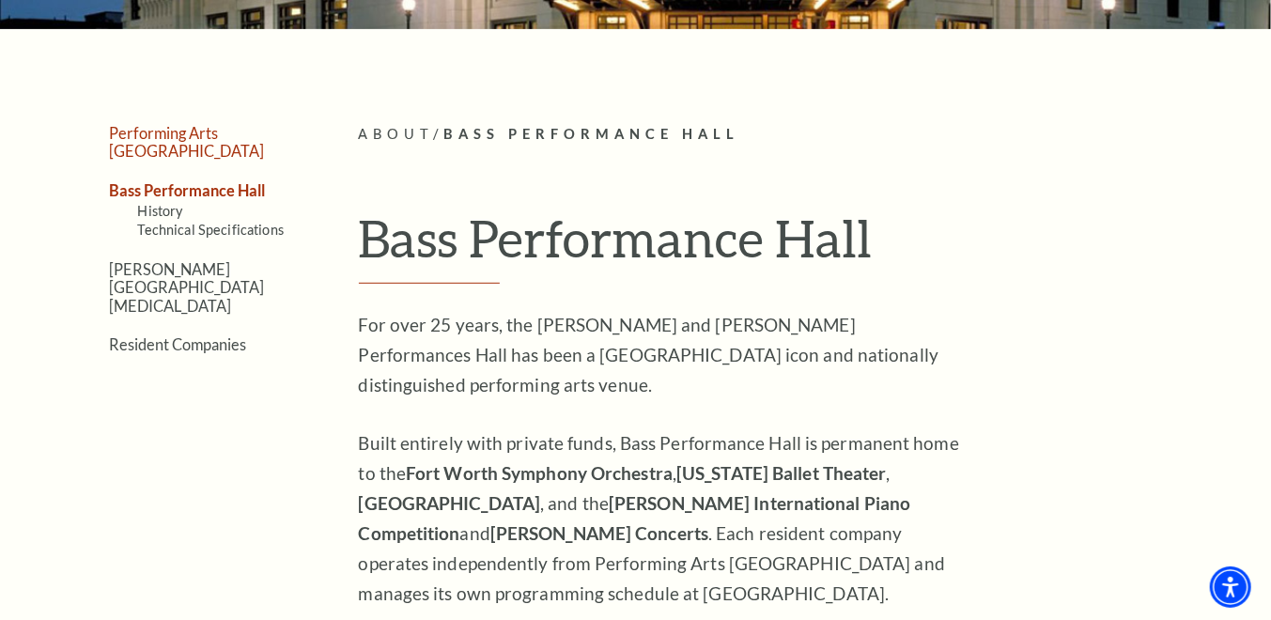
click at [257, 132] on link "Performing Arts [GEOGRAPHIC_DATA]" at bounding box center [187, 142] width 155 height 36
